Goal: Task Accomplishment & Management: Manage account settings

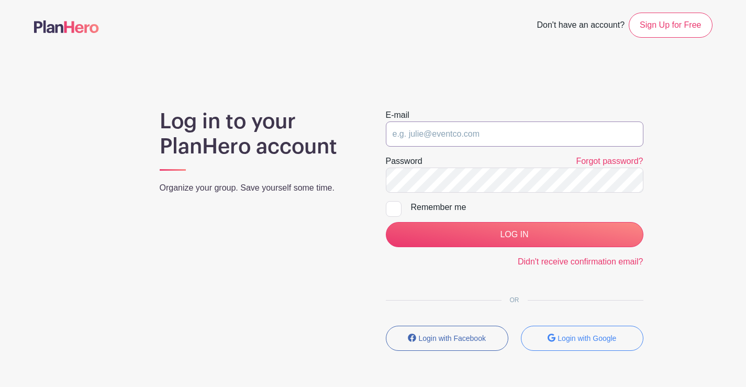
type input "[EMAIL_ADDRESS][DOMAIN_NAME]"
click at [400, 205] on div at bounding box center [394, 209] width 16 height 16
click at [393, 205] on input "Remember me" at bounding box center [389, 204] width 7 height 7
checkbox input "true"
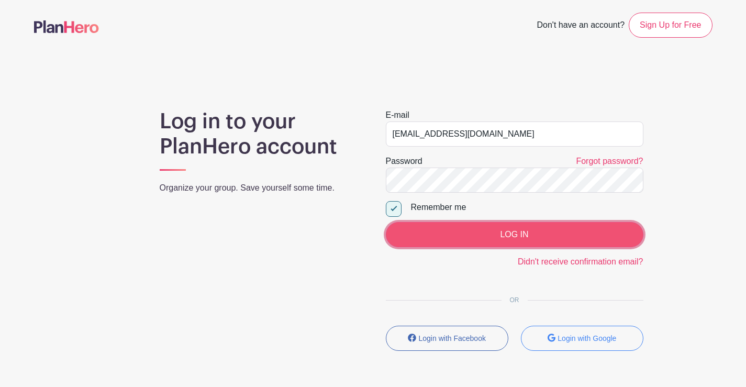
click at [510, 239] on input "LOG IN" at bounding box center [515, 234] width 258 height 25
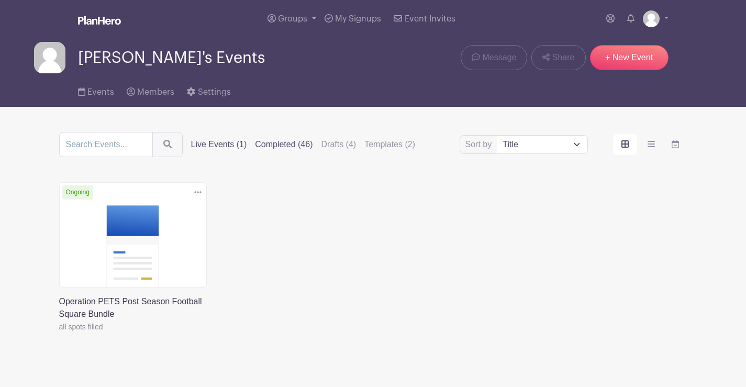
click at [290, 144] on label "Completed (46)" at bounding box center [284, 144] width 58 height 13
click at [0, 0] on input "Completed (46)" at bounding box center [0, 0] width 0 height 0
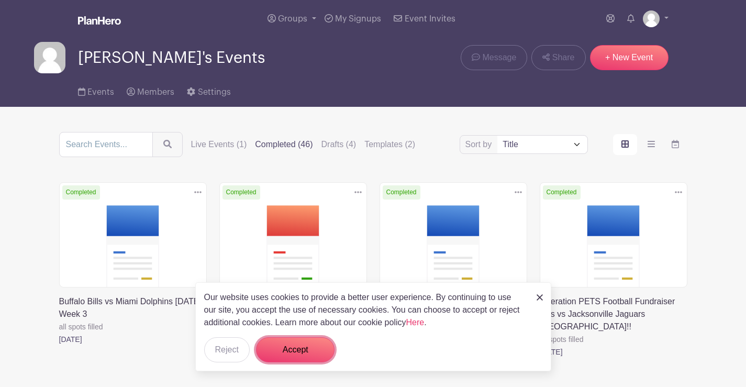
click at [310, 345] on button "Accept" at bounding box center [295, 349] width 79 height 25
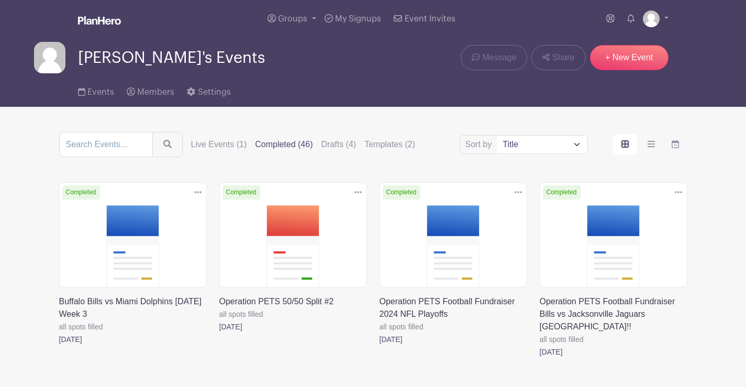
click at [522, 150] on select "Title Recently modified Newest" at bounding box center [543, 145] width 90 height 18
select select "last_added"
click at [498, 136] on select "Title Recently modified Newest" at bounding box center [543, 145] width 90 height 18
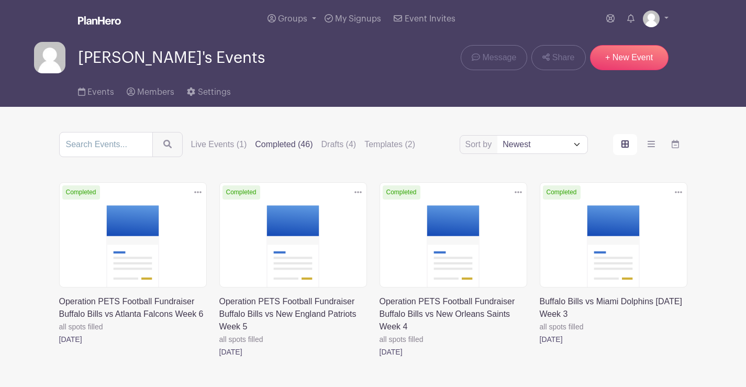
click at [59, 346] on link at bounding box center [59, 346] width 0 height 0
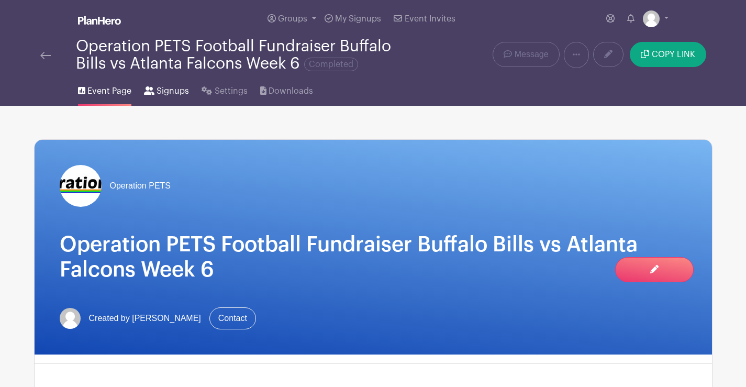
click at [171, 92] on span "Signups" at bounding box center [173, 91] width 32 height 13
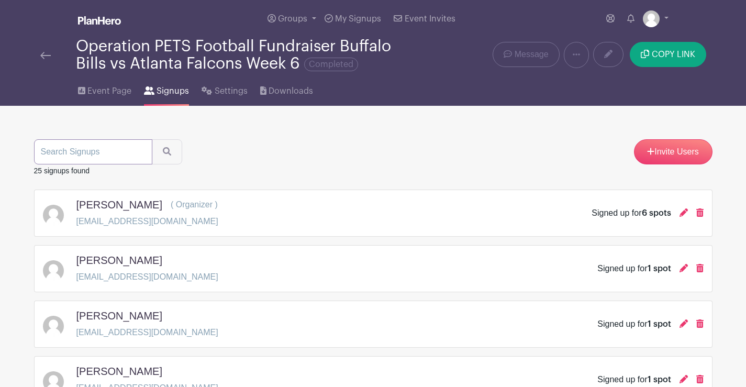
click at [102, 149] on input "search" at bounding box center [93, 151] width 118 height 25
type input "kathy"
click at [152, 139] on button "submit" at bounding box center [167, 151] width 30 height 25
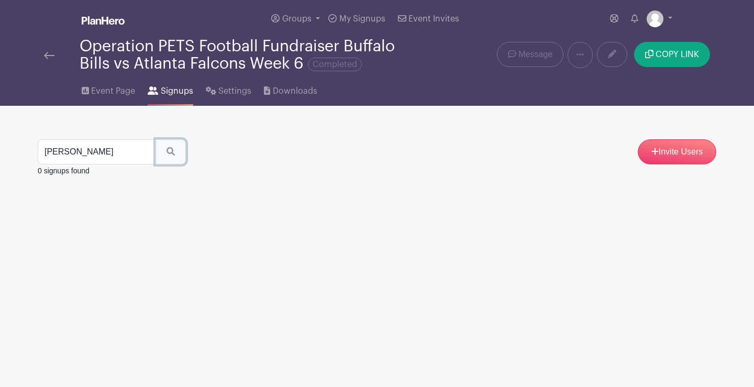
click at [167, 148] on icon "submit" at bounding box center [171, 151] width 8 height 8
click at [83, 153] on input "kathy" at bounding box center [97, 151] width 118 height 25
click at [142, 152] on input "kathy" at bounding box center [97, 151] width 118 height 25
click at [48, 52] on img at bounding box center [49, 55] width 10 height 7
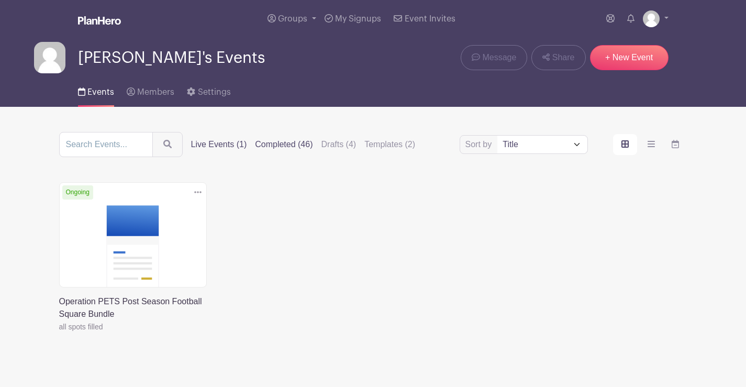
click at [277, 140] on label "Completed (46)" at bounding box center [284, 144] width 58 height 13
click at [0, 0] on input "Completed (46)" at bounding box center [0, 0] width 0 height 0
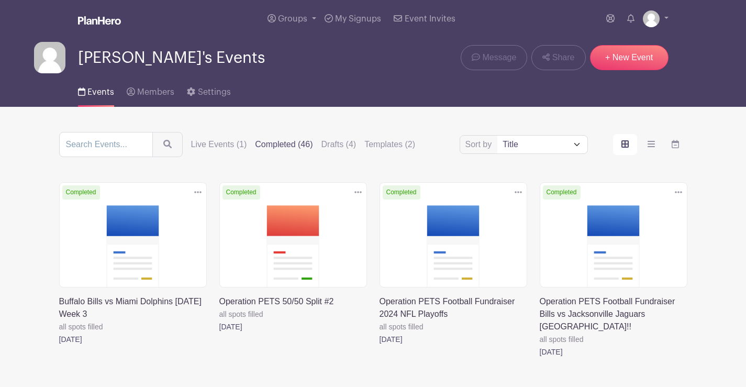
click at [541, 144] on select "Title Recently modified Newest" at bounding box center [543, 145] width 90 height 18
select select "last_added"
click at [498, 136] on select "Title Recently modified Newest" at bounding box center [543, 145] width 90 height 18
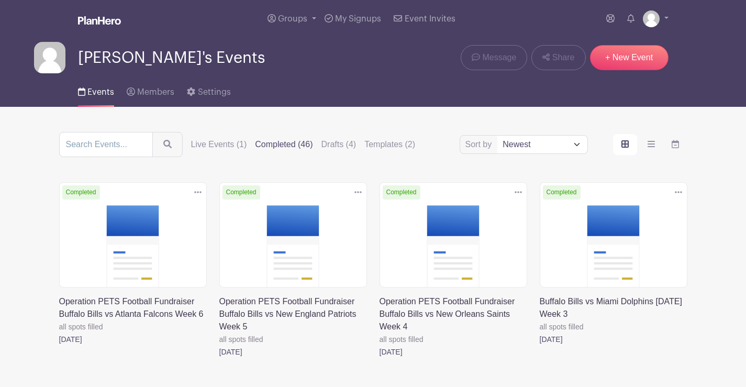
click at [59, 346] on link at bounding box center [59, 346] width 0 height 0
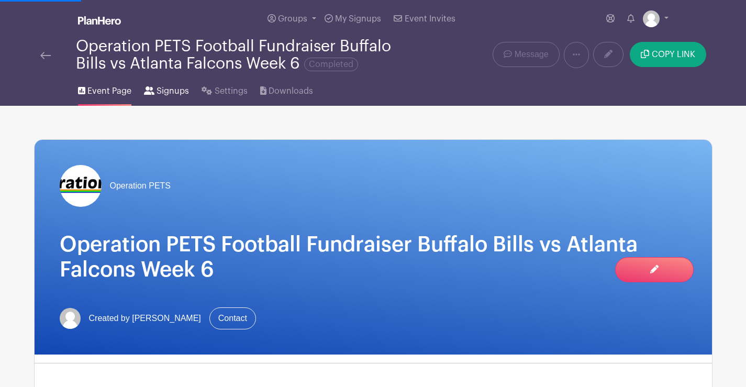
click at [174, 90] on span "Signups" at bounding box center [173, 91] width 32 height 13
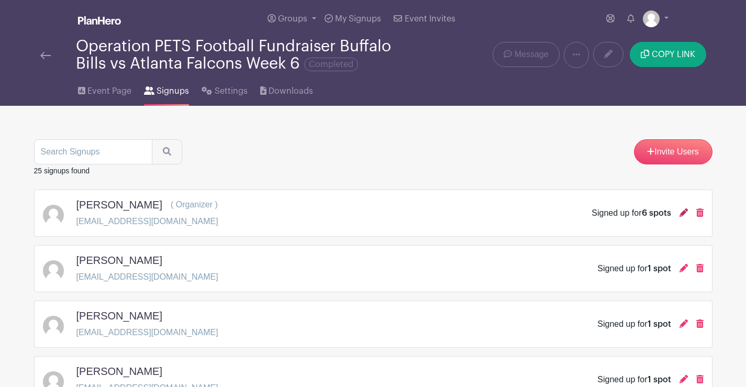
click at [685, 213] on icon at bounding box center [684, 212] width 8 height 8
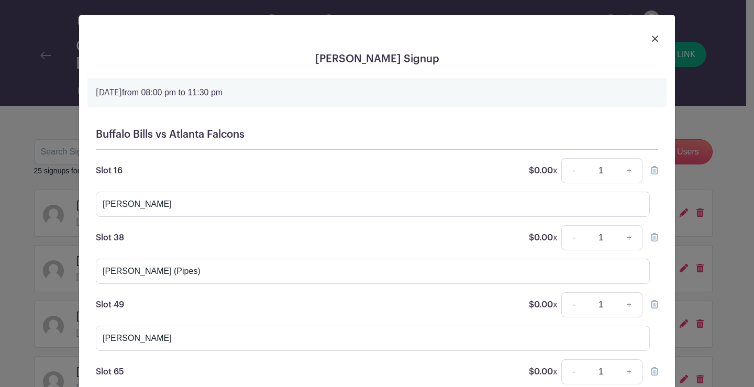
click at [652, 36] on img at bounding box center [655, 39] width 6 height 6
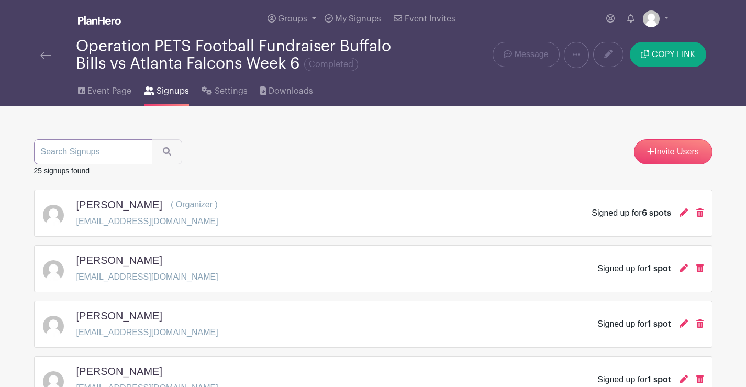
click at [67, 153] on input "search" at bounding box center [93, 151] width 118 height 25
type input "amanda"
click at [152, 139] on button "submit" at bounding box center [167, 151] width 30 height 25
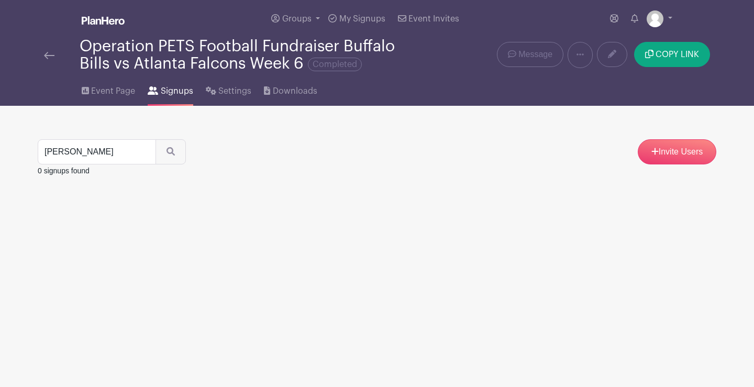
click at [46, 55] on img at bounding box center [49, 55] width 10 height 7
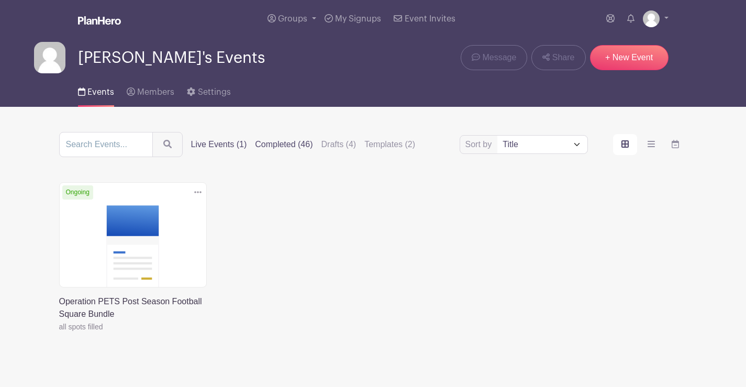
click at [271, 143] on label "Completed (46)" at bounding box center [284, 144] width 58 height 13
click at [0, 0] on input "Completed (46)" at bounding box center [0, 0] width 0 height 0
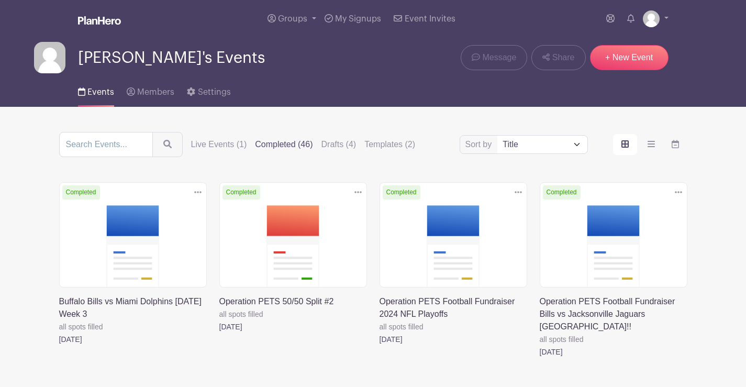
click at [510, 141] on select "Title Recently modified Newest" at bounding box center [543, 145] width 90 height 18
select select "last_added"
click at [498, 136] on select "Title Recently modified Newest" at bounding box center [543, 145] width 90 height 18
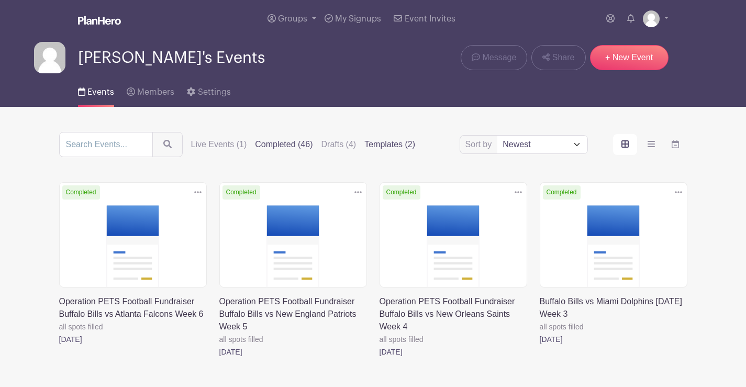
click at [380, 139] on label "Templates (2)" at bounding box center [390, 144] width 51 height 13
click at [0, 0] on input "Templates (2)" at bounding box center [0, 0] width 0 height 0
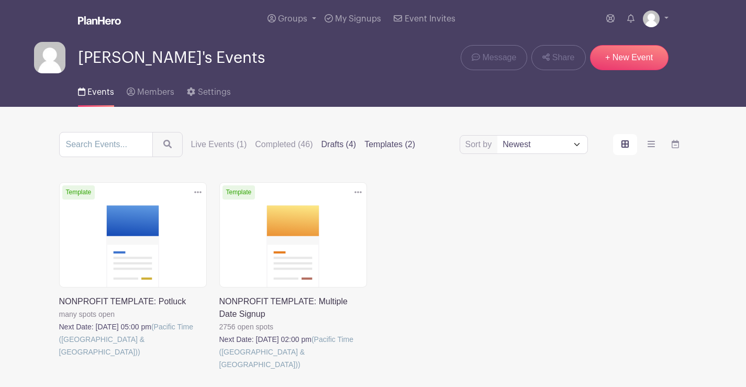
click at [337, 141] on label "Drafts (4)" at bounding box center [339, 144] width 35 height 13
click at [0, 0] on input "Drafts (4)" at bounding box center [0, 0] width 0 height 0
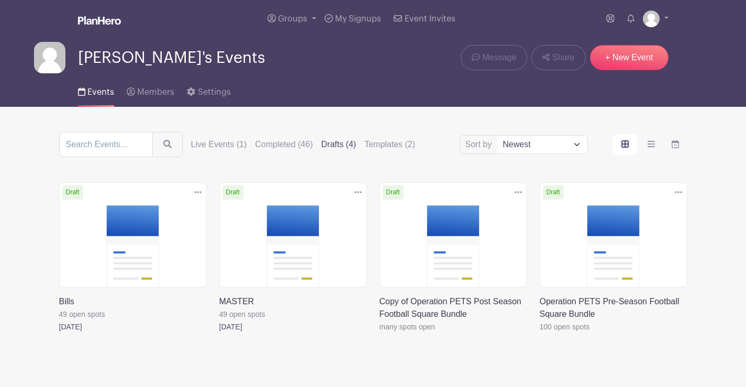
click at [540, 333] on link at bounding box center [540, 333] width 0 height 0
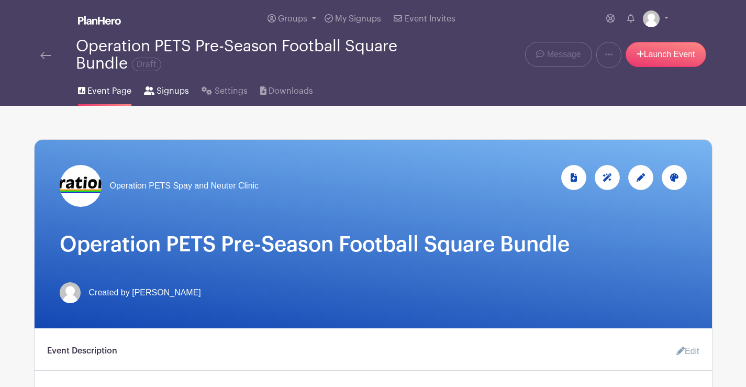
click at [174, 87] on span "Signups" at bounding box center [173, 91] width 32 height 13
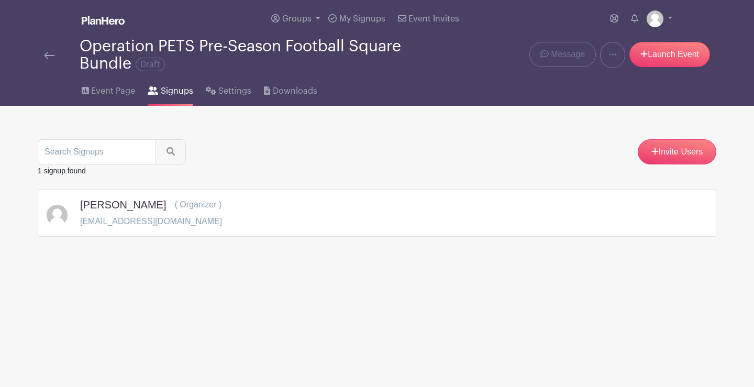
click at [49, 53] on img at bounding box center [49, 55] width 10 height 7
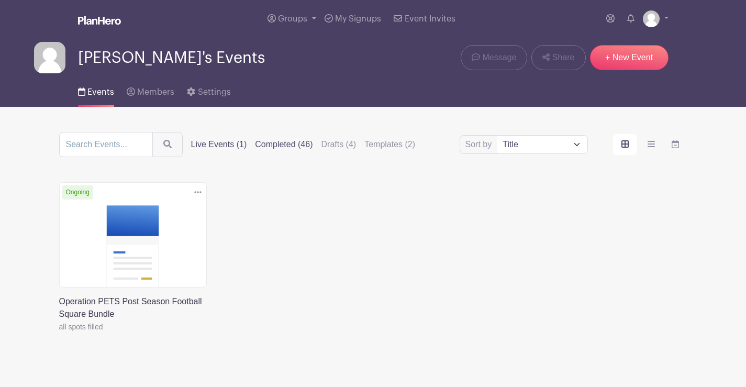
click at [287, 143] on label "Completed (46)" at bounding box center [284, 144] width 58 height 13
click at [0, 0] on input "Completed (46)" at bounding box center [0, 0] width 0 height 0
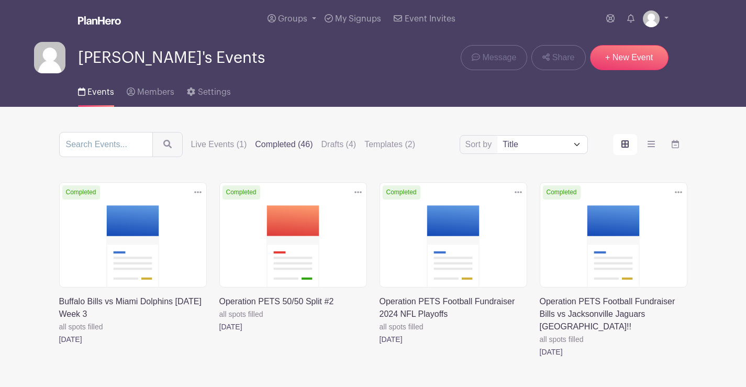
click at [527, 142] on select "Title Recently modified Newest" at bounding box center [543, 145] width 90 height 18
select select "last_added"
click at [498, 136] on select "Title Recently modified Newest" at bounding box center [543, 145] width 90 height 18
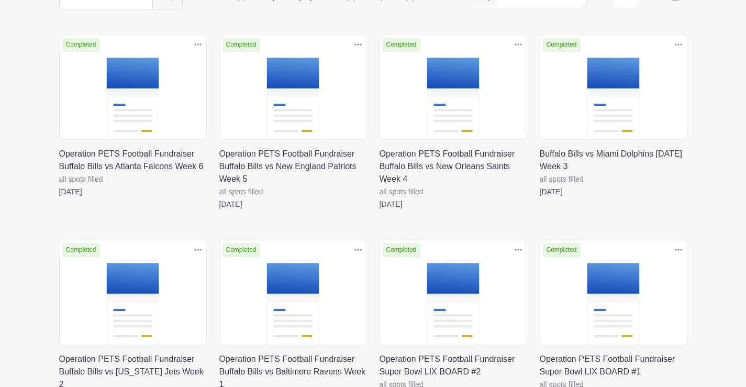
scroll to position [314, 0]
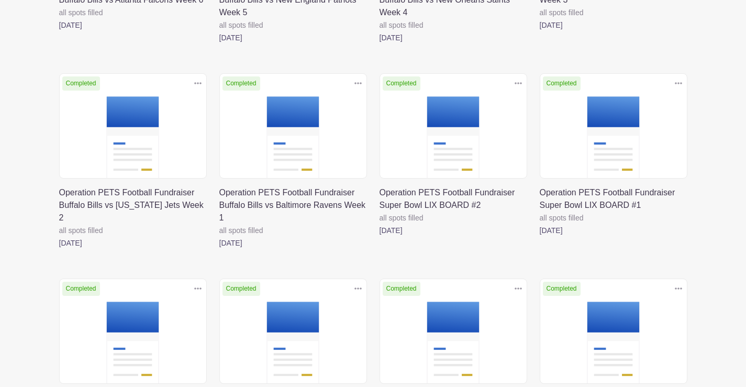
click at [219, 249] on link at bounding box center [219, 249] width 0 height 0
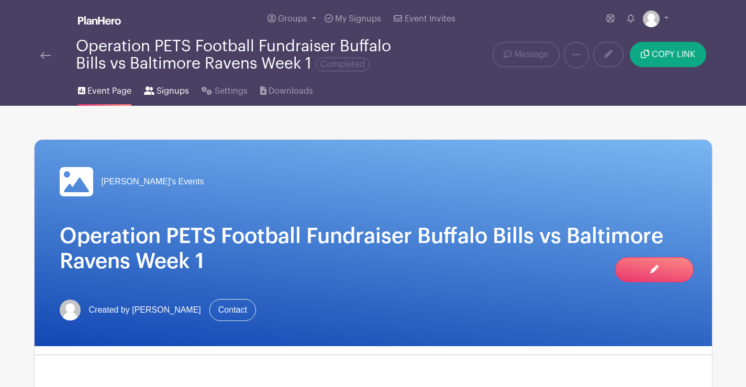
click at [172, 90] on span "Signups" at bounding box center [173, 91] width 32 height 13
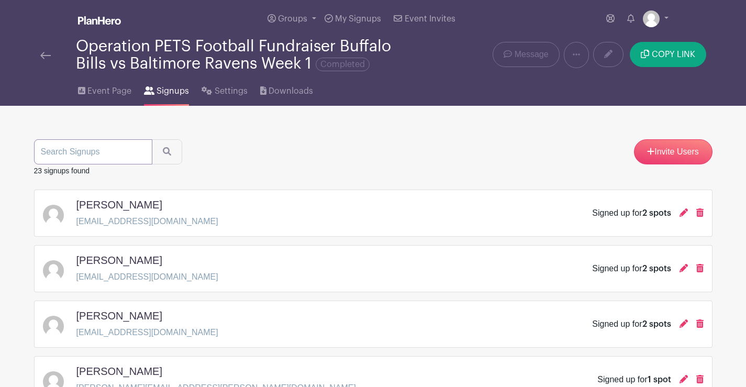
click at [119, 148] on input "search" at bounding box center [93, 151] width 118 height 25
type input "Amanda"
click at [152, 139] on button "submit" at bounding box center [167, 151] width 30 height 25
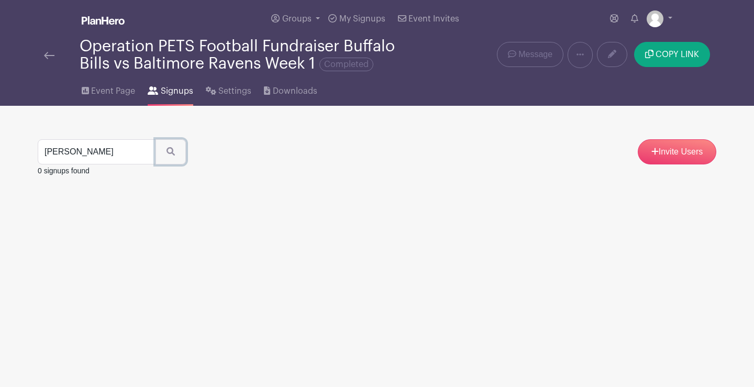
click at [167, 151] on icon "submit" at bounding box center [171, 151] width 8 height 8
click at [141, 151] on input "Amanda" at bounding box center [97, 151] width 118 height 25
click at [48, 54] on img at bounding box center [49, 55] width 10 height 7
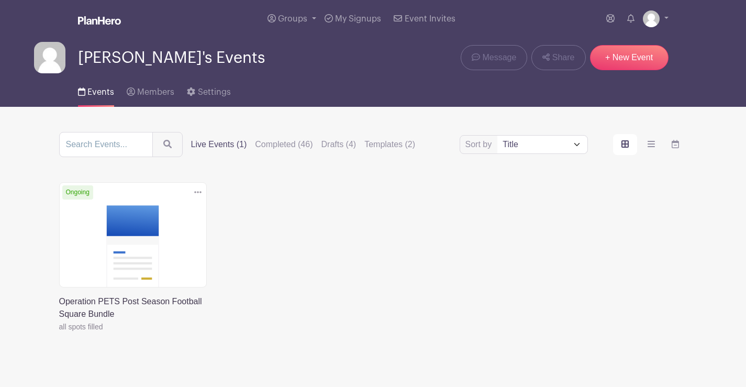
click at [349, 76] on div "Events Members Settings" at bounding box center [373, 90] width 691 height 34
click at [111, 142] on input "search" at bounding box center [106, 144] width 94 height 25
type input "Quirk"
click at [152, 132] on button "submit" at bounding box center [167, 144] width 30 height 25
